Goal: Information Seeking & Learning: Learn about a topic

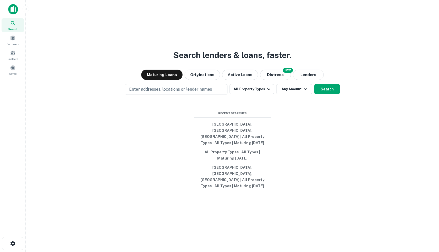
click at [12, 10] on img at bounding box center [13, 9] width 10 height 10
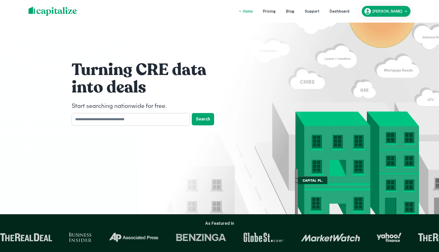
click at [96, 123] on input "text" at bounding box center [129, 119] width 115 height 13
type input "*******"
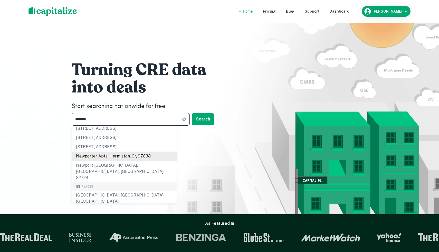
scroll to position [11, 0]
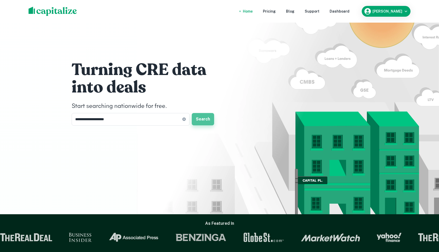
click at [205, 118] on button "Search" at bounding box center [203, 119] width 22 height 12
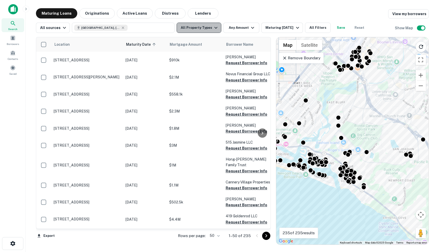
click at [208, 28] on button "All Property Types" at bounding box center [199, 28] width 45 height 10
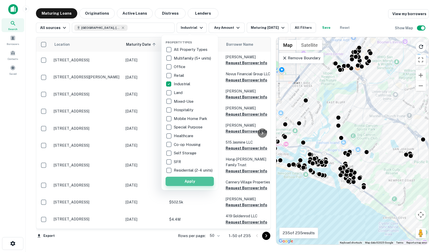
click at [195, 183] on button "Apply" at bounding box center [190, 181] width 48 height 9
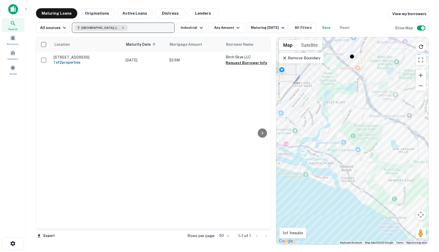
click at [122, 28] on div "Newport Beach, CA, USA" at bounding box center [100, 28] width 53 height 6
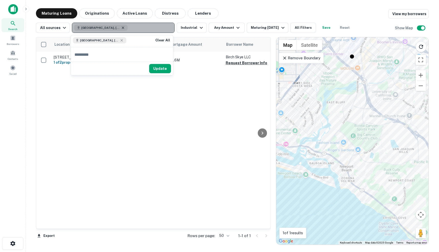
click at [121, 28] on icon "button" at bounding box center [123, 28] width 4 height 4
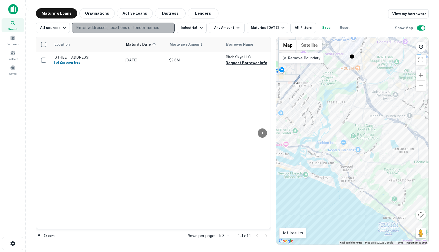
click at [117, 28] on p "Enter addresses, locations or lender names" at bounding box center [117, 28] width 83 height 6
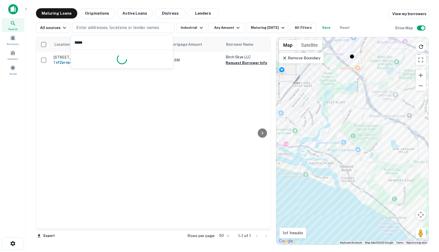
type input "******"
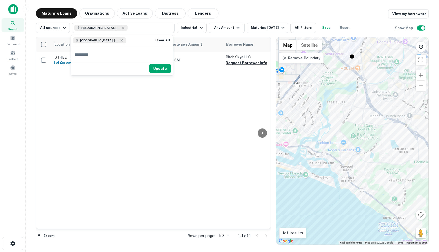
click at [102, 57] on input "text" at bounding box center [122, 54] width 102 height 14
type input "*******"
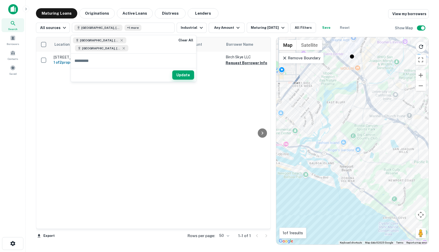
click at [172, 70] on button "Update" at bounding box center [183, 74] width 22 height 9
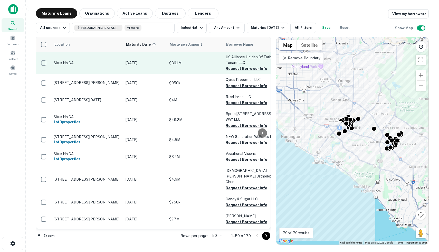
click at [195, 71] on td "$36.1M" at bounding box center [195, 63] width 57 height 23
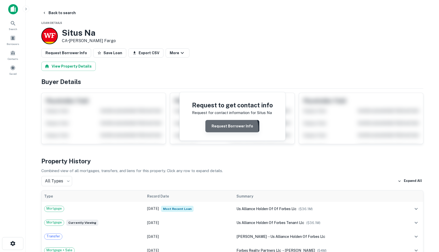
click at [232, 129] on button "Request Borrower Info" at bounding box center [233, 126] width 54 height 12
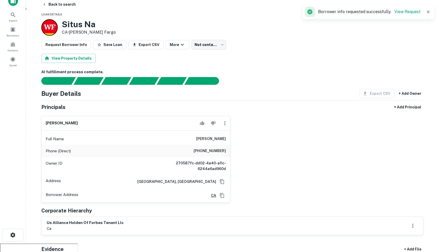
scroll to position [10, 0]
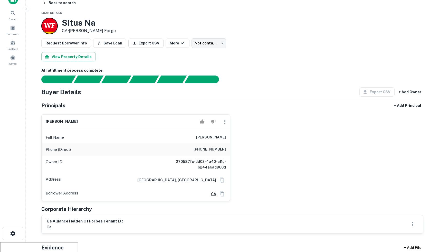
click at [291, 119] on div "lars fox Full Name lars fox Phone (Direct) (636) 248-8570 Owner ID 270587fc-dd0…" at bounding box center [230, 155] width 386 height 91
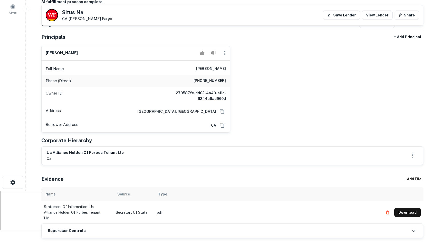
scroll to position [4, 0]
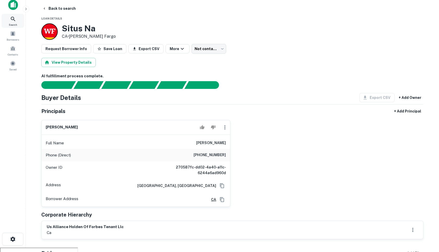
click at [15, 20] on icon at bounding box center [13, 19] width 6 height 6
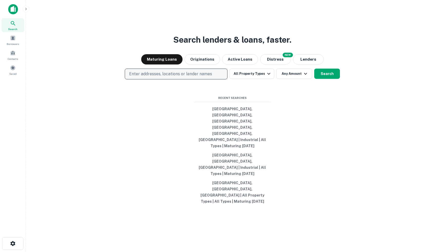
click at [164, 77] on p "Enter addresses, locations or lender names" at bounding box center [170, 74] width 83 height 6
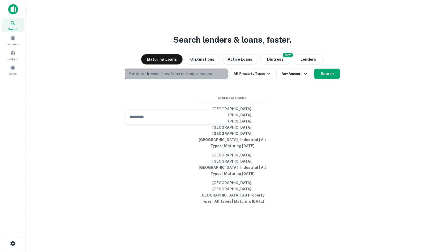
click at [199, 77] on p "Enter addresses, locations or lender names" at bounding box center [170, 74] width 83 height 6
click at [192, 77] on p "Enter addresses, locations or lender names" at bounding box center [170, 74] width 83 height 6
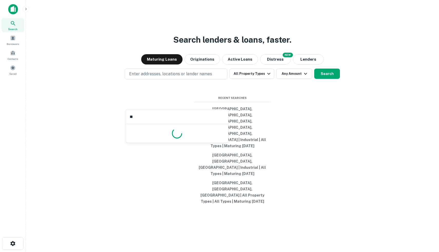
type input "*"
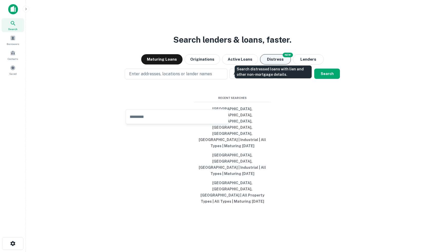
click at [279, 64] on button "Distress" at bounding box center [275, 59] width 31 height 10
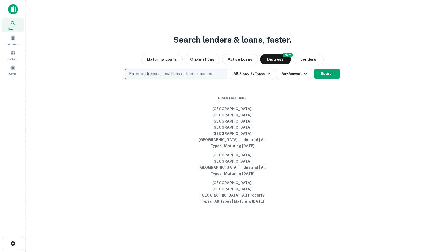
click at [189, 79] on button "Enter addresses, locations or lender names" at bounding box center [176, 74] width 103 height 11
type input "*"
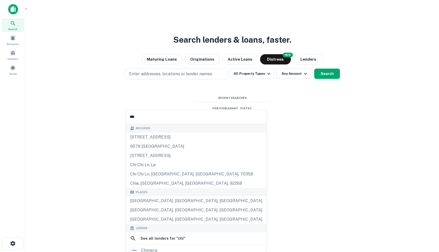
type input "*******"
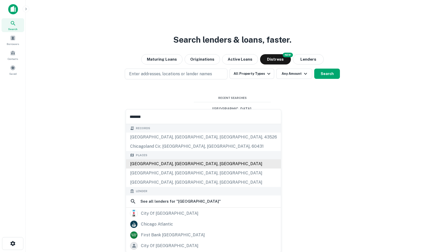
click at [149, 161] on div "Records chicago, hicksville, oh, 43526 chicagoland cir, joliet, il, 60431 Place…" at bounding box center [203, 220] width 155 height 192
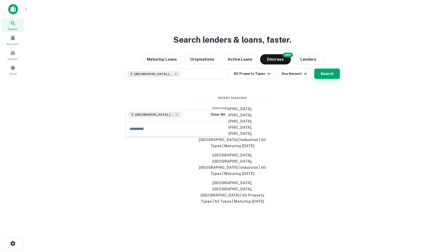
click at [331, 79] on button "Search" at bounding box center [327, 74] width 26 height 10
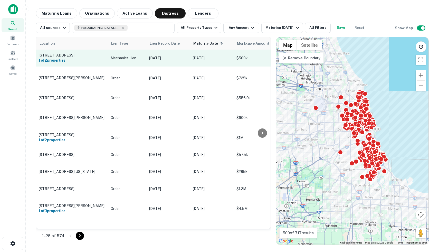
click at [103, 62] on h6 "1 of 2 properties" at bounding box center [72, 61] width 67 height 6
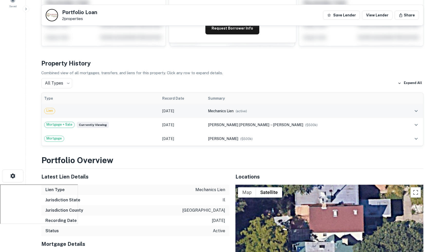
scroll to position [62, 0]
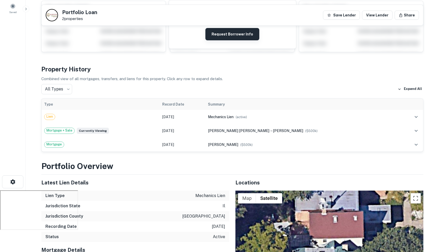
click at [228, 38] on button "Request Borrower Info" at bounding box center [233, 34] width 54 height 12
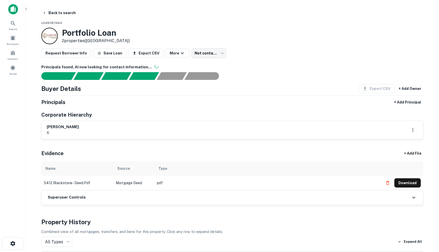
scroll to position [16, 0]
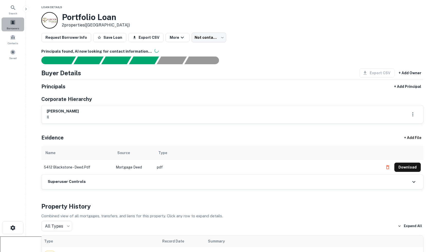
click at [8, 25] on div "Borrowers" at bounding box center [13, 24] width 23 height 14
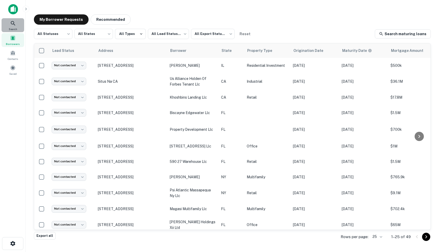
click at [13, 23] on icon at bounding box center [13, 23] width 4 height 4
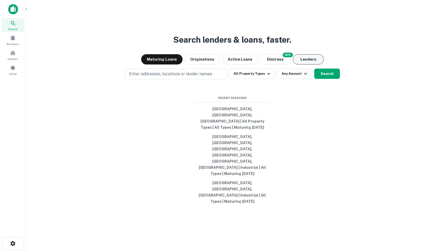
click at [309, 64] on button "Lenders" at bounding box center [308, 59] width 31 height 10
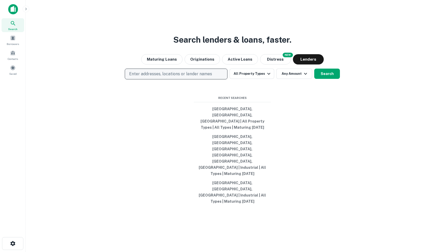
click at [184, 77] on p "Enter addresses, locations or lender names" at bounding box center [170, 74] width 83 height 6
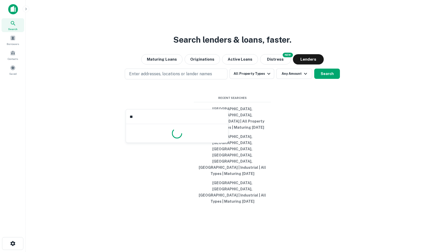
type input "***"
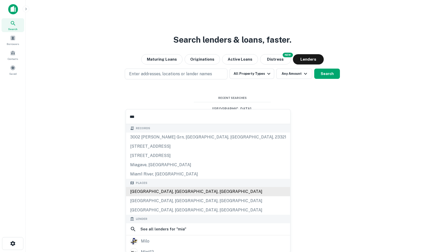
click at [147, 194] on div "Miami, FL, USA" at bounding box center [208, 191] width 164 height 9
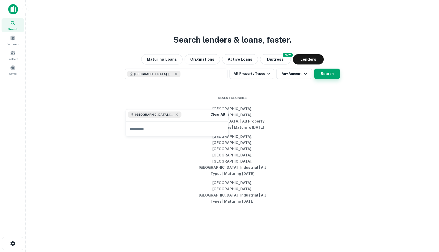
click at [326, 79] on button "Search" at bounding box center [327, 74] width 26 height 10
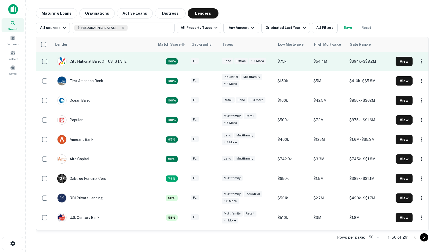
click at [129, 67] on td "City National Bank Of Florida" at bounding box center [103, 62] width 103 height 20
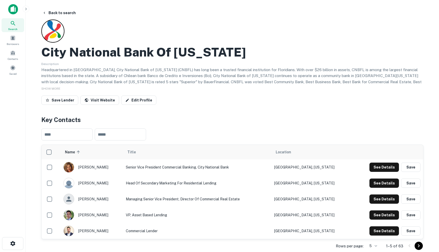
click at [8, 23] on div "Search" at bounding box center [13, 25] width 23 height 14
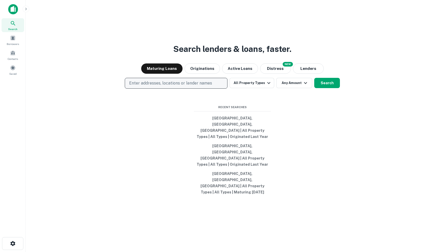
click at [146, 86] on p "Enter addresses, locations or lender names" at bounding box center [170, 83] width 83 height 6
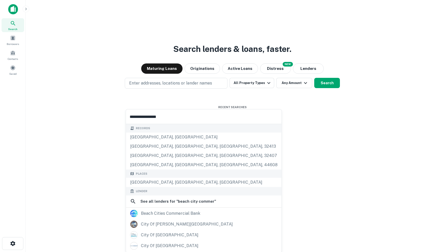
click at [149, 115] on input "**********" at bounding box center [204, 116] width 156 height 14
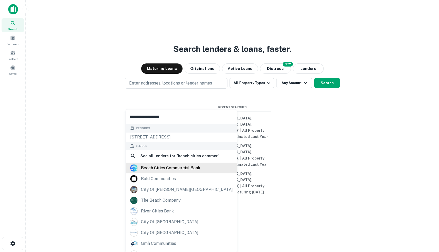
type input "**********"
click at [178, 170] on div "beach cities commercial bank" at bounding box center [170, 168] width 59 height 8
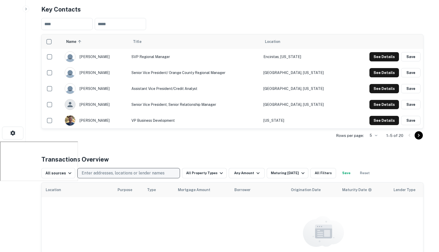
scroll to position [110, 0]
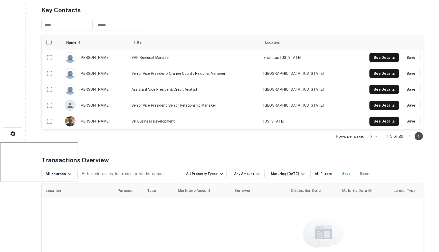
click at [421, 138] on icon "Go to next page" at bounding box center [419, 136] width 6 height 6
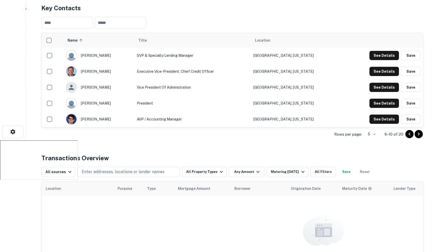
scroll to position [112, 0]
click at [98, 105] on div "jeffrey redeker" at bounding box center [99, 103] width 66 height 11
click at [81, 103] on div "jeffrey redeker" at bounding box center [99, 103] width 66 height 11
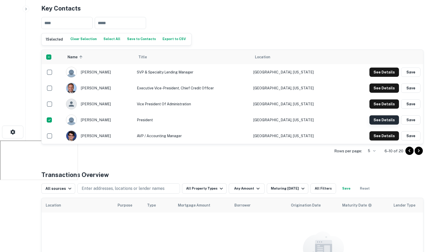
click at [385, 119] on button "See Details" at bounding box center [385, 119] width 30 height 9
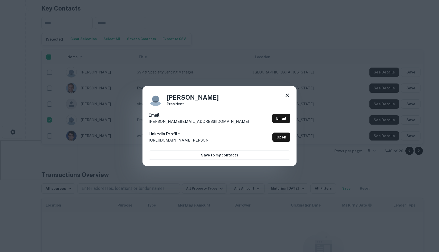
click at [289, 98] on icon at bounding box center [287, 95] width 6 height 6
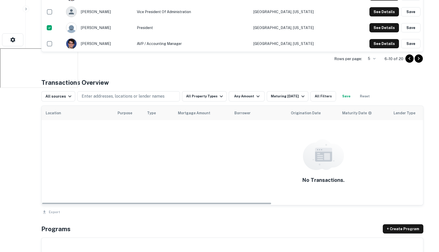
scroll to position [205, 0]
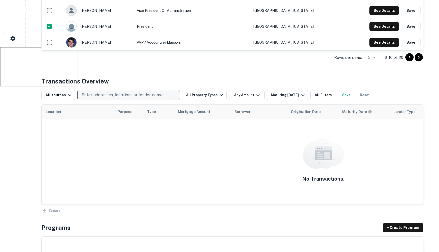
click at [108, 95] on p "Enter addresses, locations or lender names" at bounding box center [123, 95] width 83 height 6
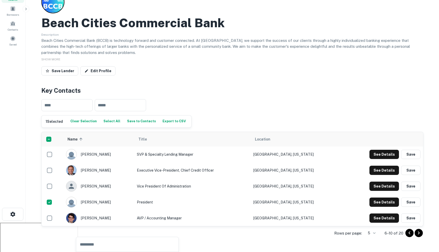
scroll to position [0, 0]
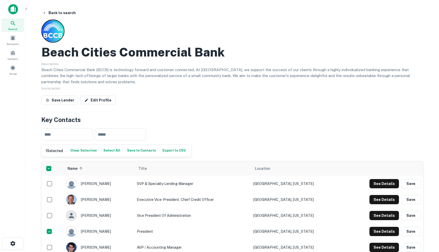
click at [10, 26] on div "Search" at bounding box center [13, 25] width 23 height 14
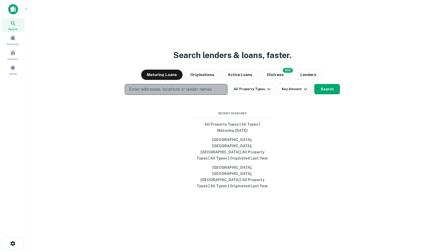
click at [154, 92] on p "Enter addresses, locations or lender names" at bounding box center [170, 89] width 83 height 6
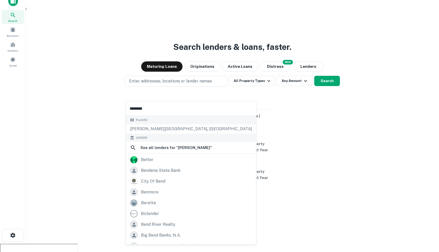
type input "********"
click at [334, 149] on div "Search lenders & loans, faster. Maturing Loans Originations Active Loans NEW Di…" at bounding box center [232, 130] width 405 height 252
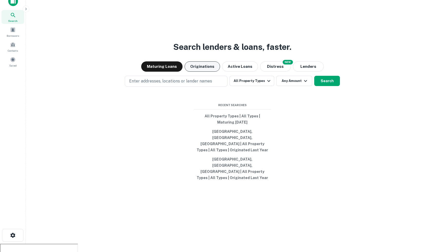
click at [203, 72] on button "Originations" at bounding box center [202, 66] width 35 height 10
click at [177, 86] on div "Search lenders & loans, faster. Maturing Loans Originations Active Loans NEW Di…" at bounding box center [232, 130] width 405 height 252
click at [16, 10] on div "Search" at bounding box center [13, 17] width 23 height 14
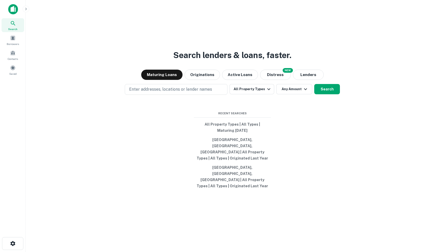
click at [8, 10] on img at bounding box center [13, 9] width 10 height 10
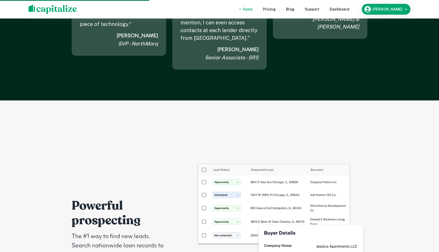
scroll to position [969, 0]
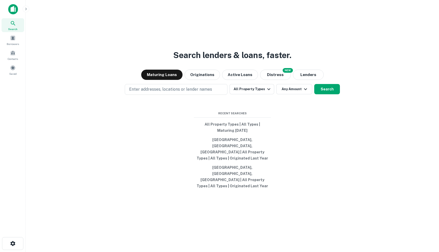
click at [13, 32] on div "Search Borrowers Contacts Saved" at bounding box center [13, 47] width 26 height 59
click at [12, 38] on span at bounding box center [13, 38] width 6 height 6
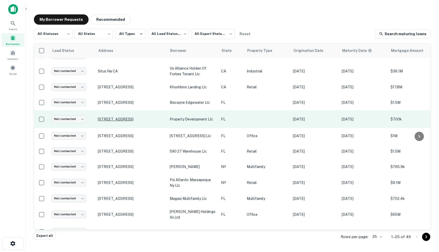
scroll to position [11, 0]
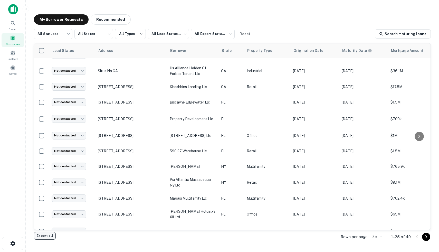
click at [42, 236] on button "Export all" at bounding box center [45, 236] width 22 height 8
click at [429, 8] on icon "close" at bounding box center [431, 9] width 4 height 4
